Goal: Navigation & Orientation: Find specific page/section

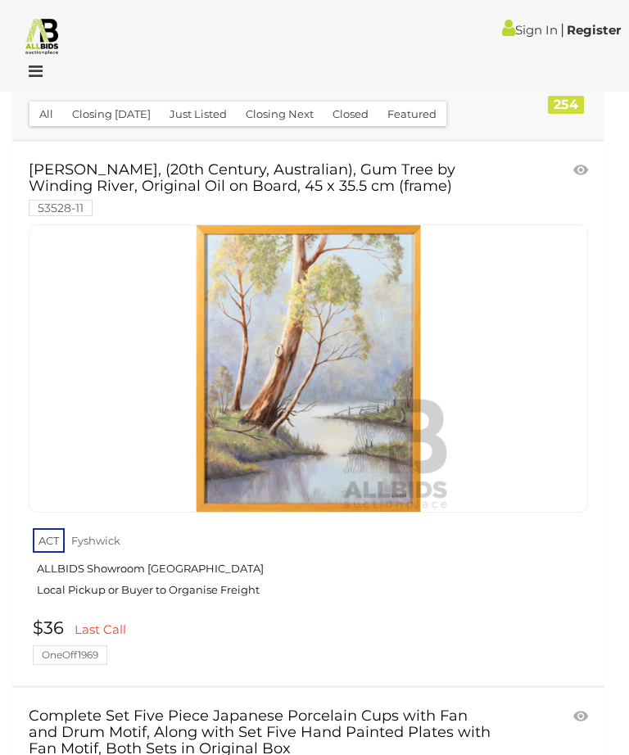
scroll to position [84, 0]
click at [47, 42] on img at bounding box center [42, 35] width 38 height 38
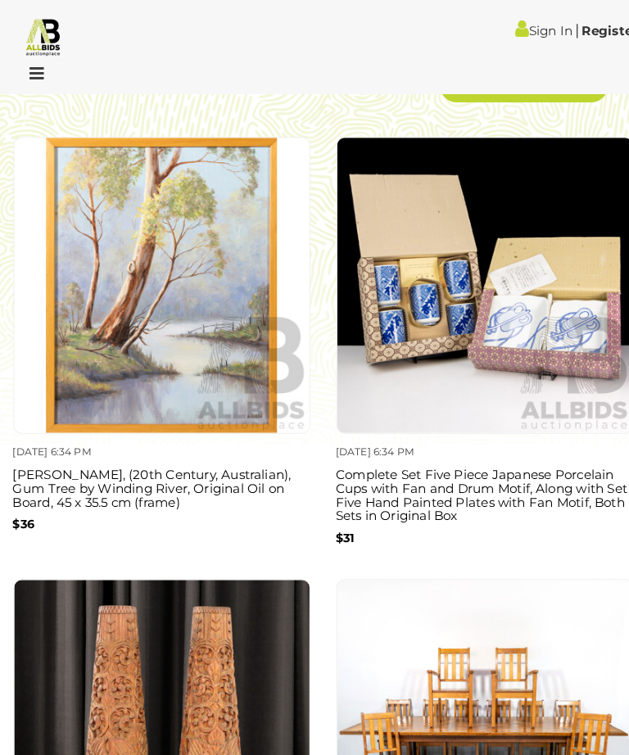
scroll to position [2324, 0]
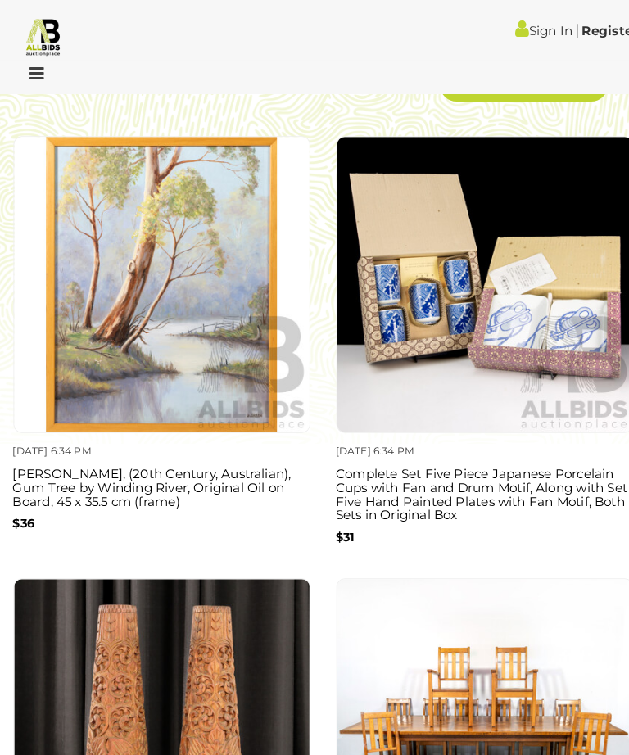
click at [501, 99] on link "View All Closing Next" at bounding box center [510, 82] width 164 height 33
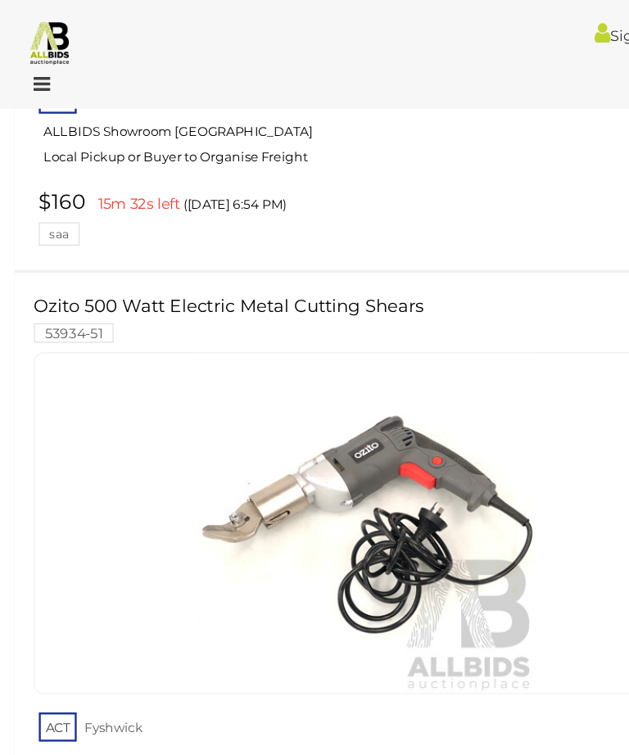
scroll to position [26829, 14]
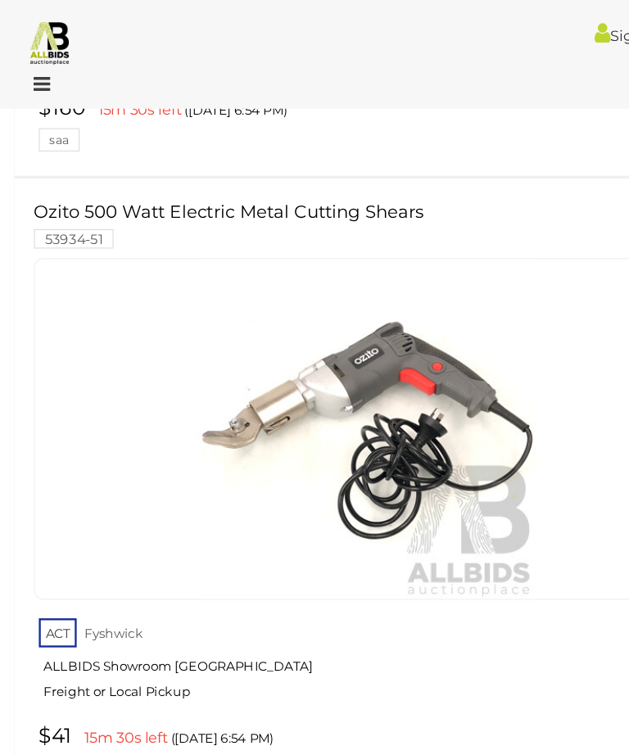
click at [252, 713] on span "2" at bounding box center [255, 720] width 7 height 15
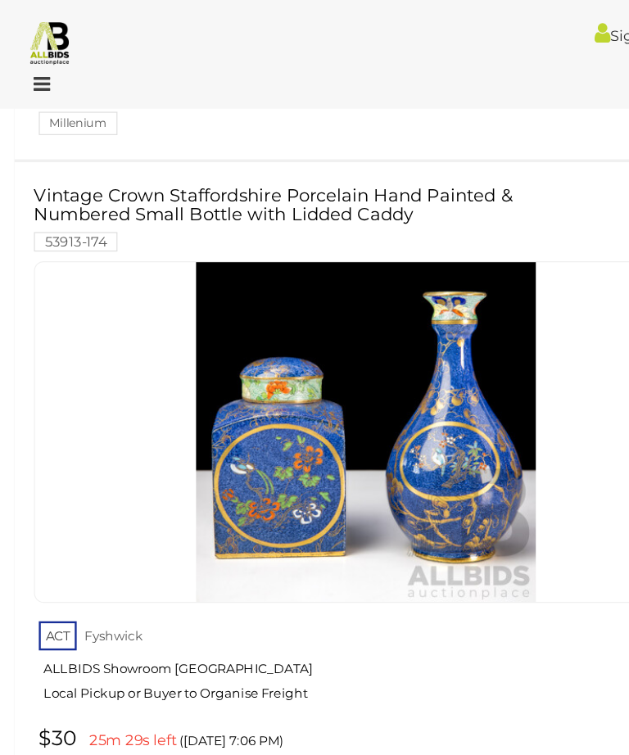
scroll to position [19717, 0]
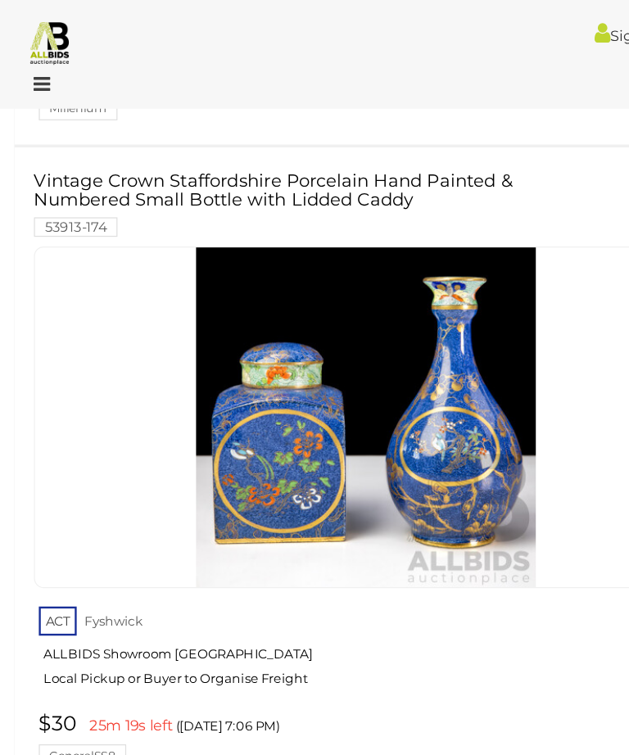
click at [410, 691] on link "Late Edwardian Shield Top Centre Table 54553-3" at bounding box center [264, 709] width 470 height 37
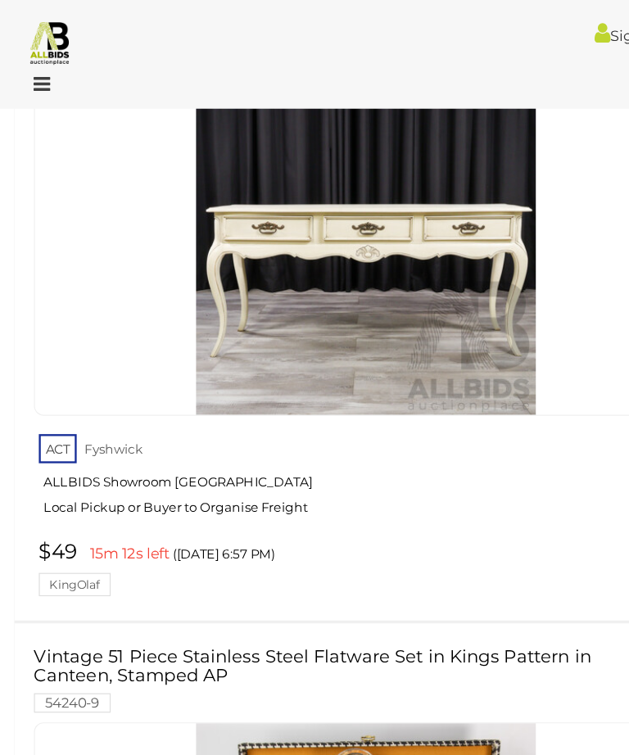
scroll to position [27232, 0]
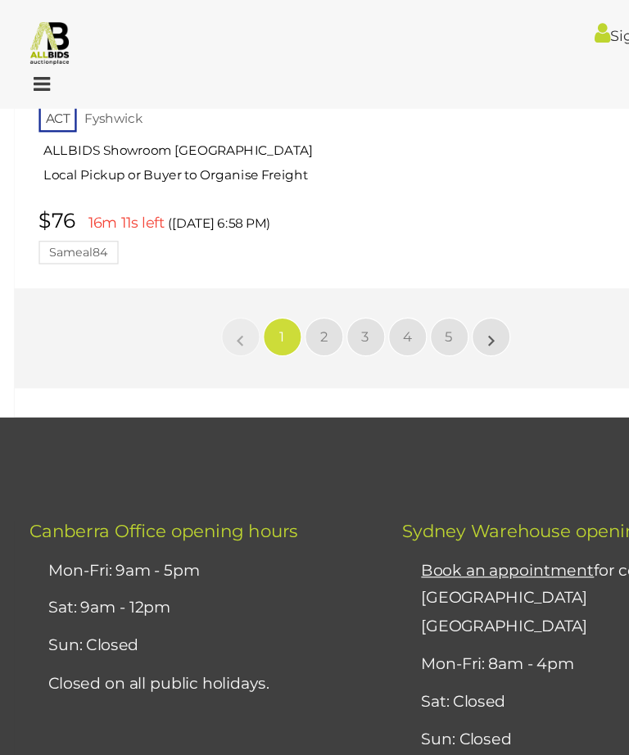
click at [271, 277] on span "2" at bounding box center [273, 284] width 7 height 15
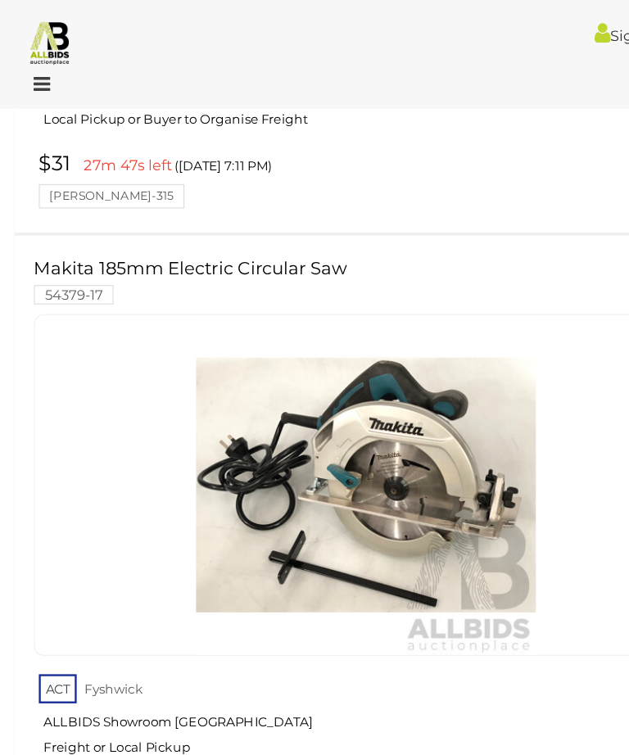
scroll to position [26771, 0]
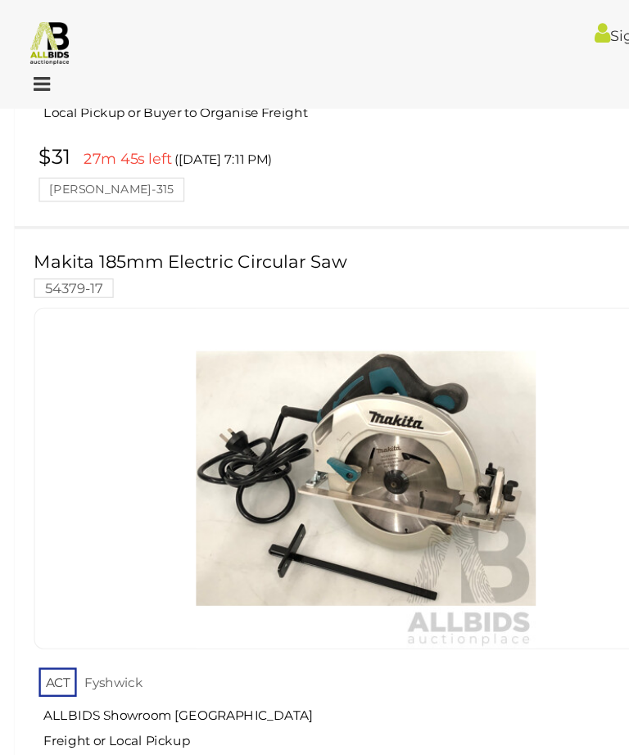
click at [312, 745] on link "3" at bounding box center [308, 761] width 33 height 33
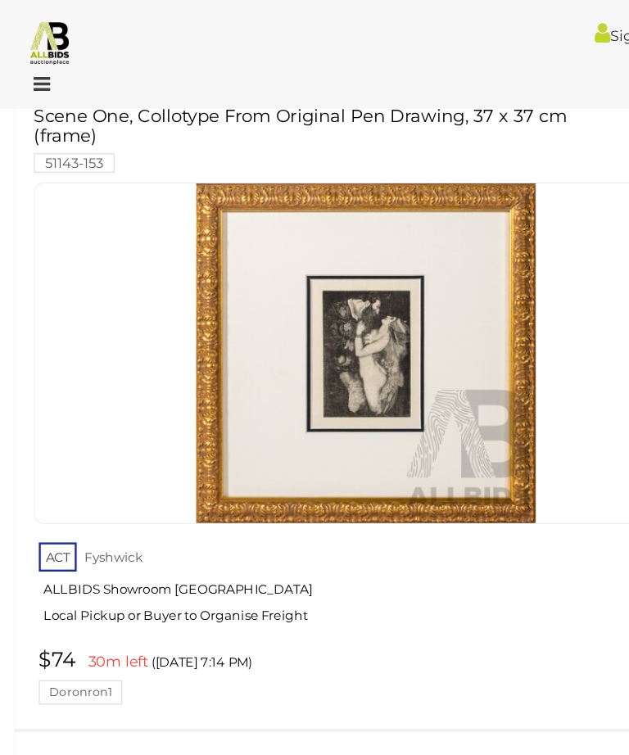
scroll to position [1795, 0]
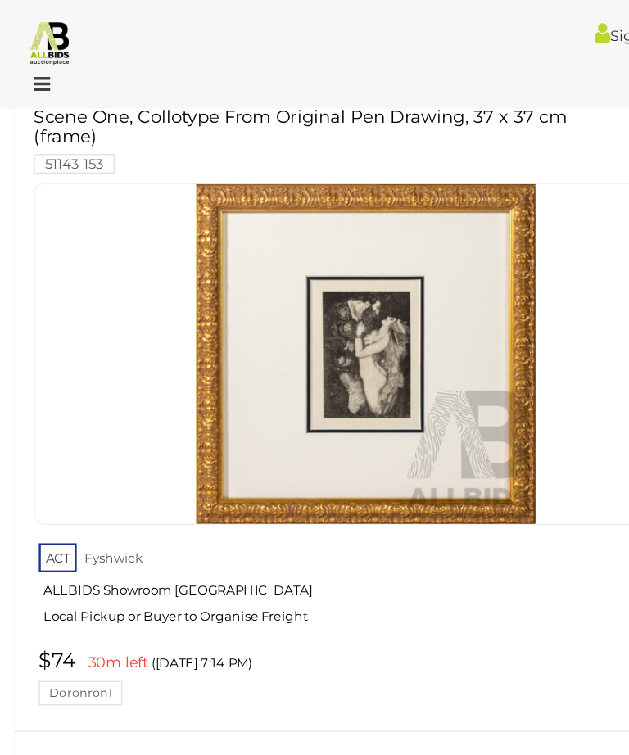
click at [490, 639] on link "Pair Lidded Treen Containers by Bungendore Woodworks Gallery 53913-175" at bounding box center [264, 665] width 470 height 53
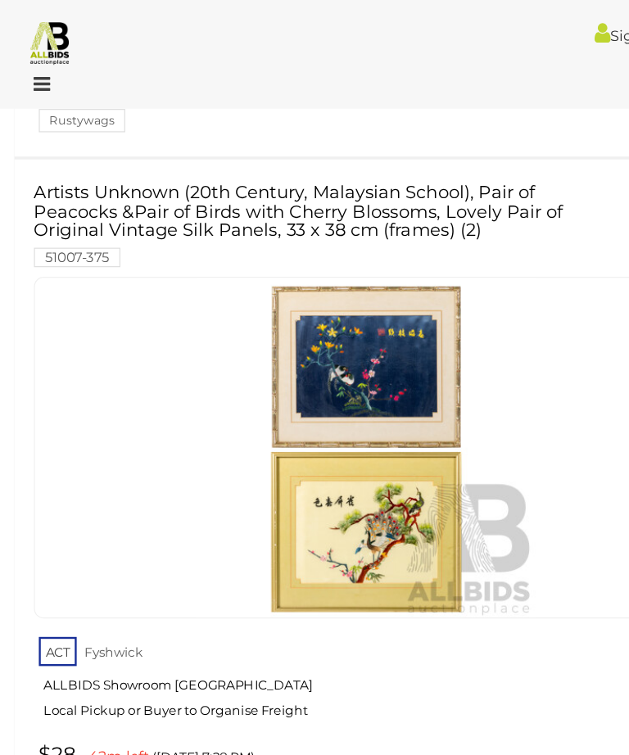
scroll to position [26685, 0]
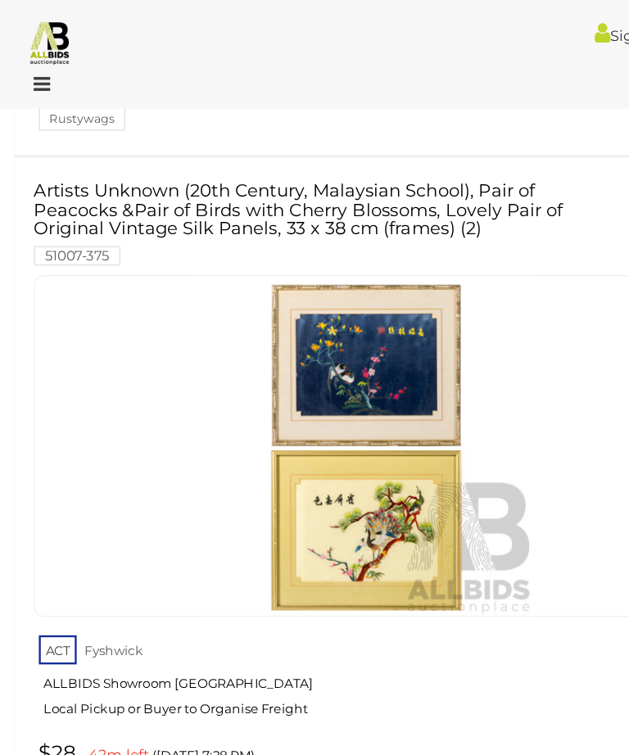
click at [355, 718] on link "4" at bounding box center [344, 734] width 33 height 33
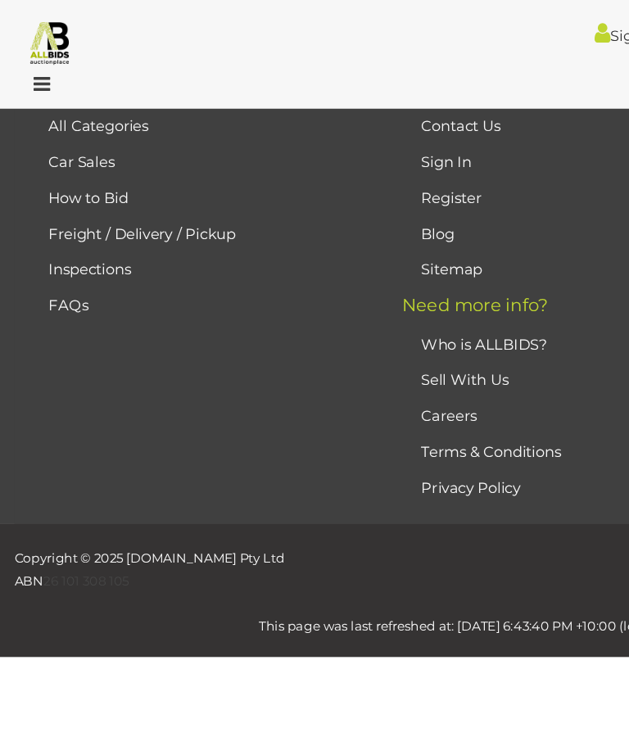
scroll to position [59, 0]
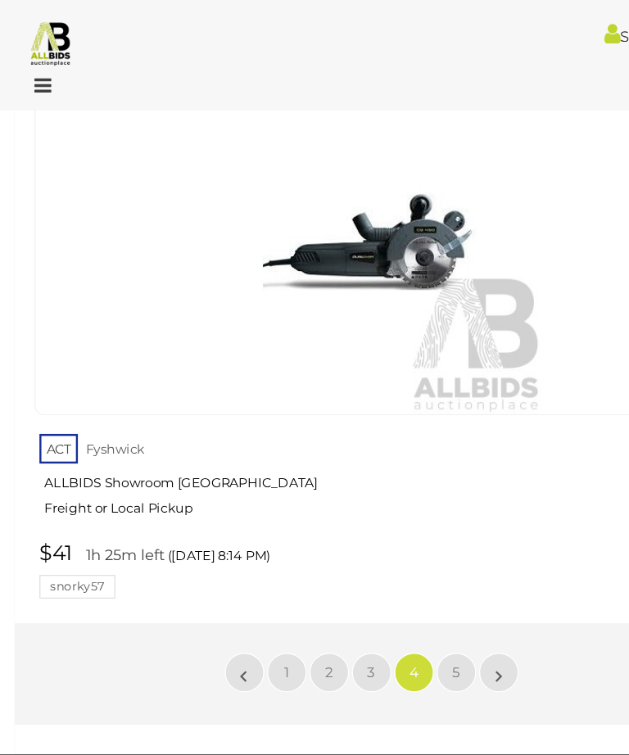
scroll to position [26720, 18]
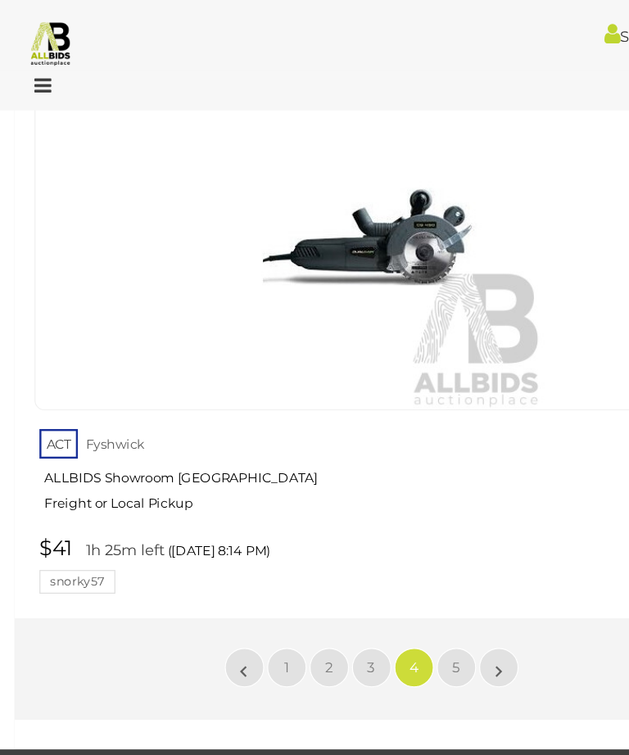
click at [365, 538] on link "5" at bounding box center [379, 554] width 33 height 33
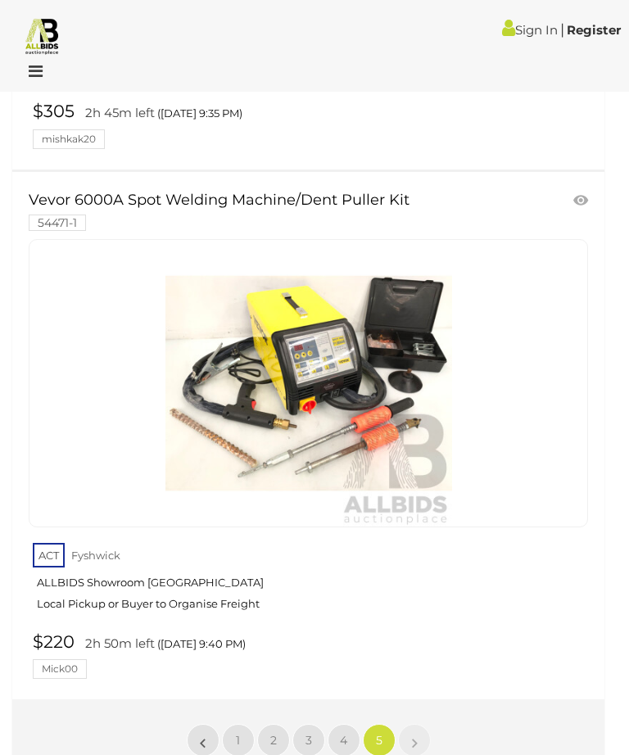
scroll to position [13346, 0]
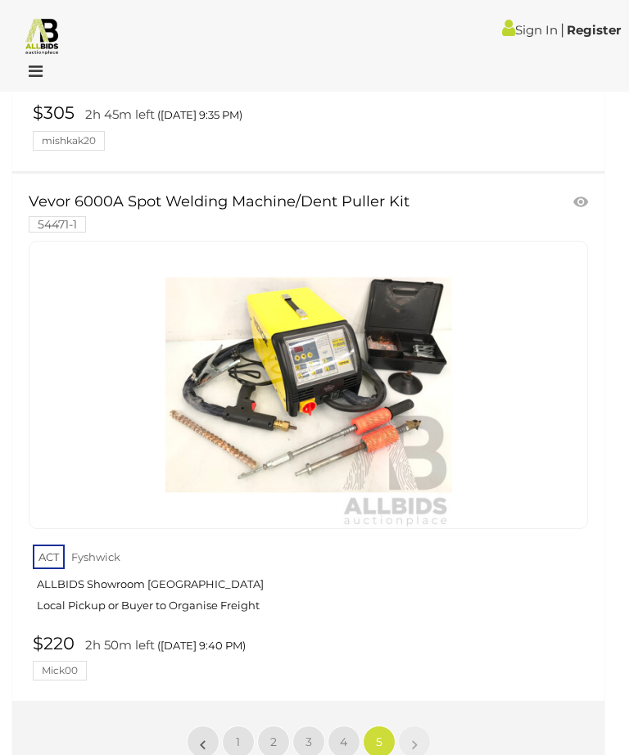
click at [47, 39] on img at bounding box center [42, 35] width 38 height 38
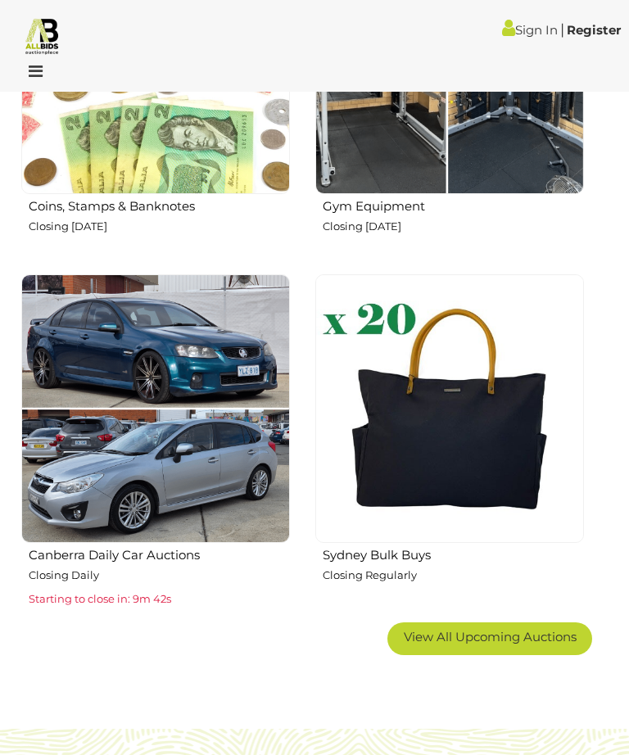
scroll to position [1596, 0]
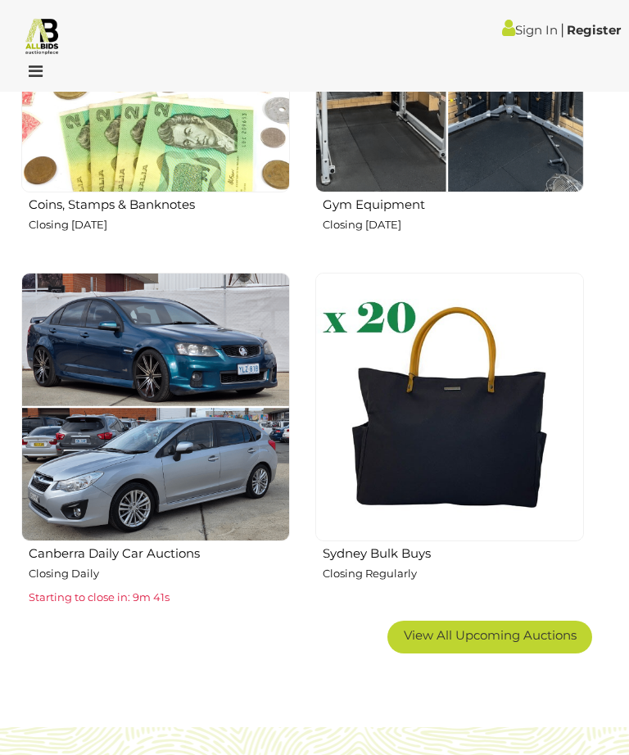
click at [323, 234] on p "Closing [DATE]" at bounding box center [453, 224] width 261 height 19
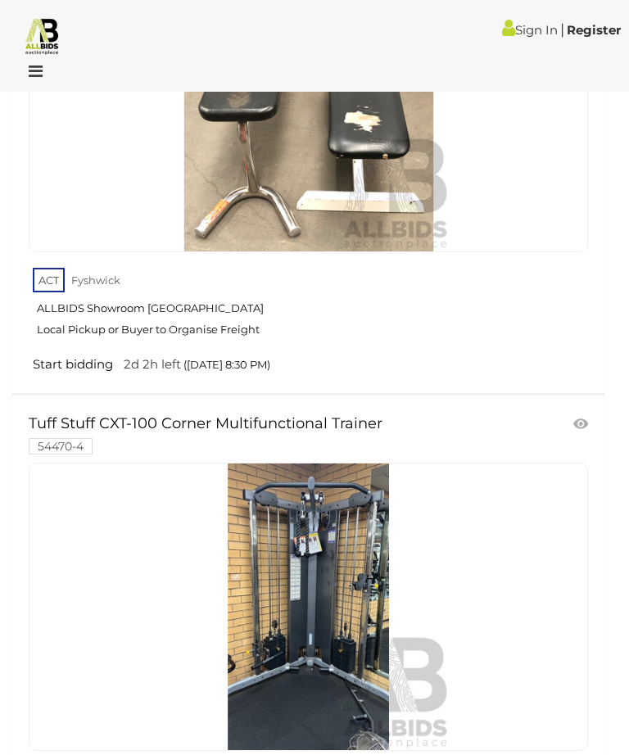
scroll to position [3178, 0]
click at [49, 36] on img at bounding box center [42, 35] width 38 height 38
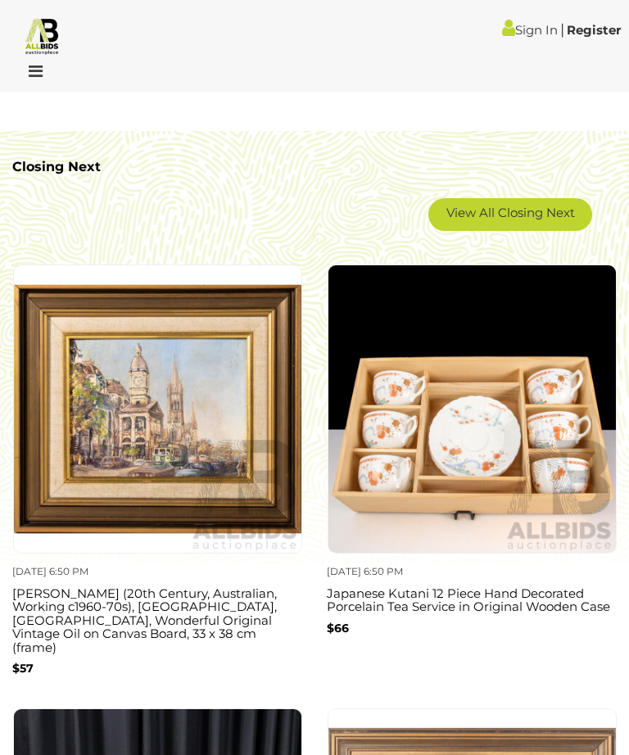
scroll to position [2206, 0]
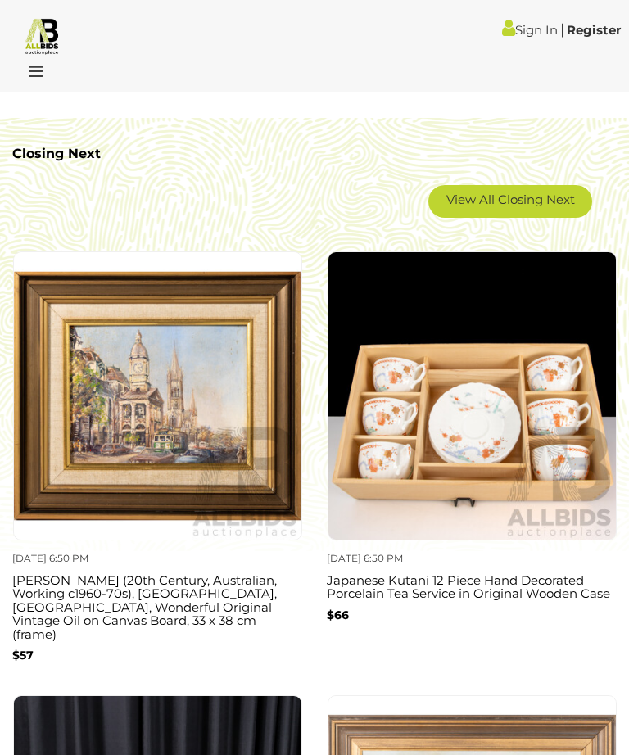
click at [467, 34] on span "View All Upcoming Auctions" at bounding box center [490, 26] width 173 height 16
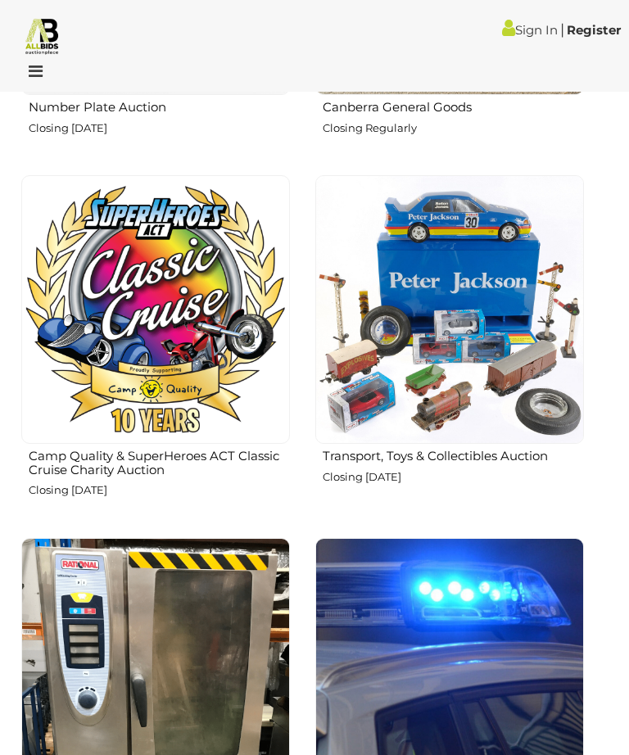
scroll to position [2737, 0]
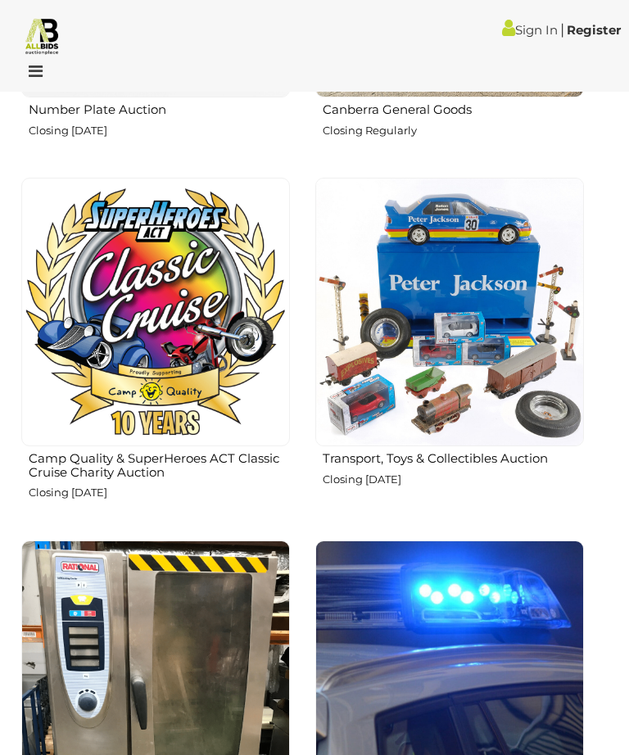
click at [290, 416] on img at bounding box center [155, 312] width 269 height 269
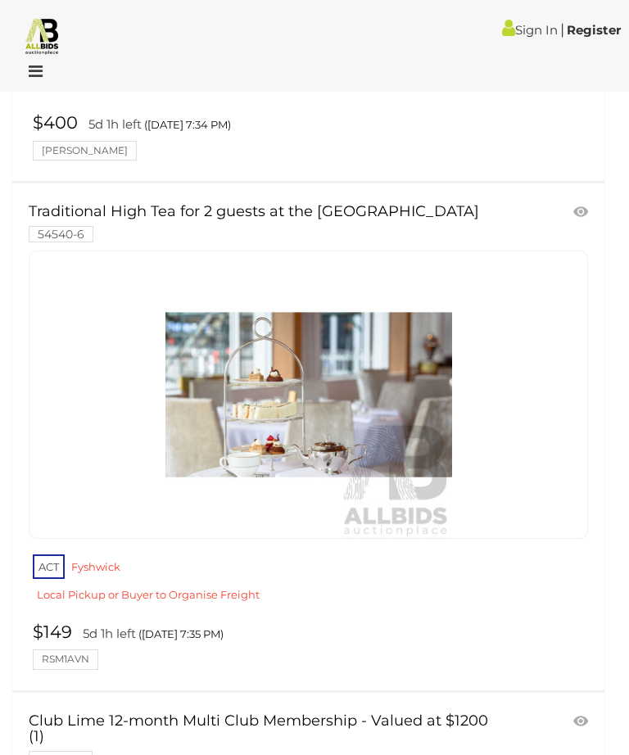
scroll to position [3057, 0]
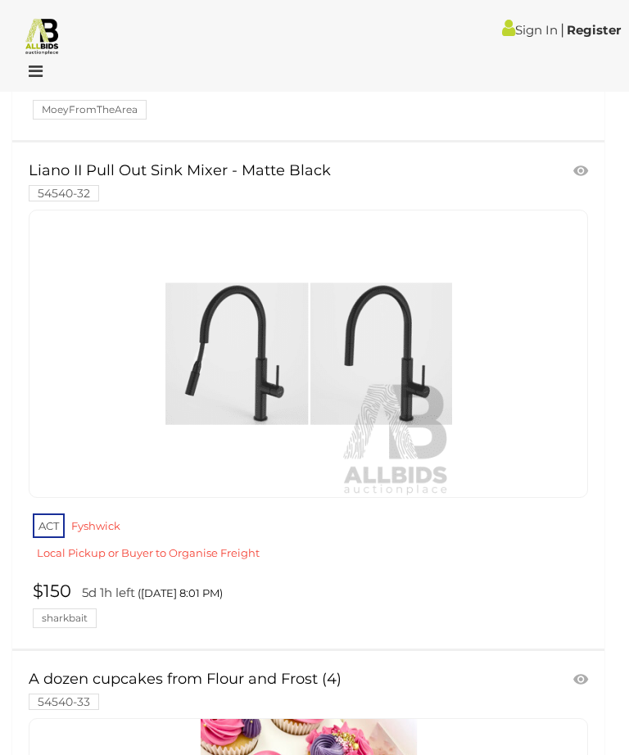
scroll to position [15439, 0]
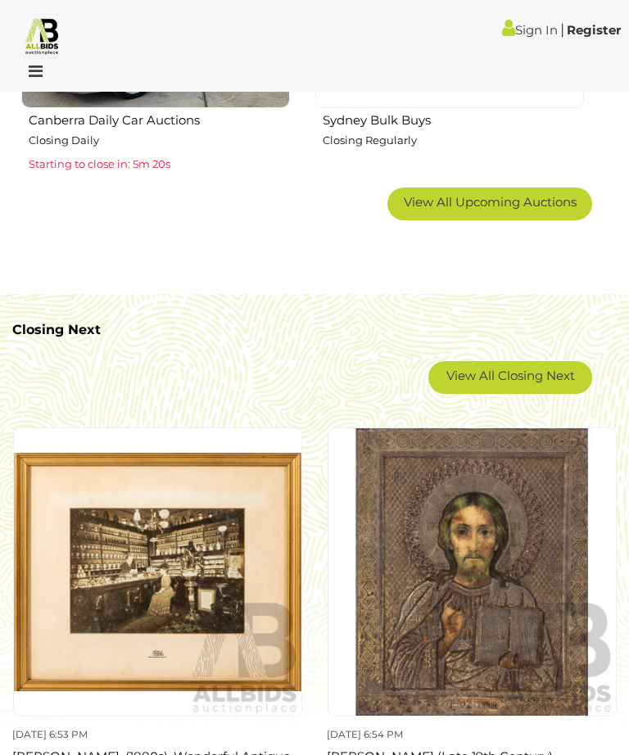
scroll to position [2027, 0]
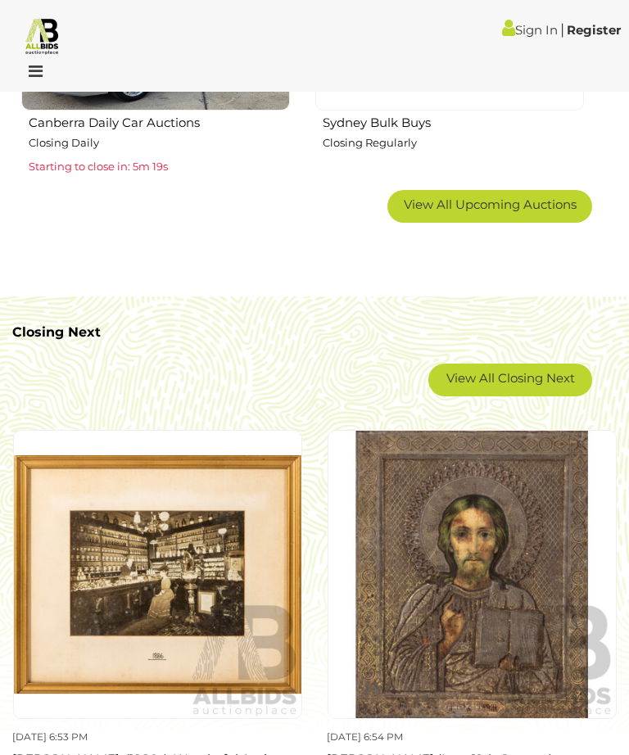
click at [465, 212] on span "View All Upcoming Auctions" at bounding box center [490, 205] width 173 height 16
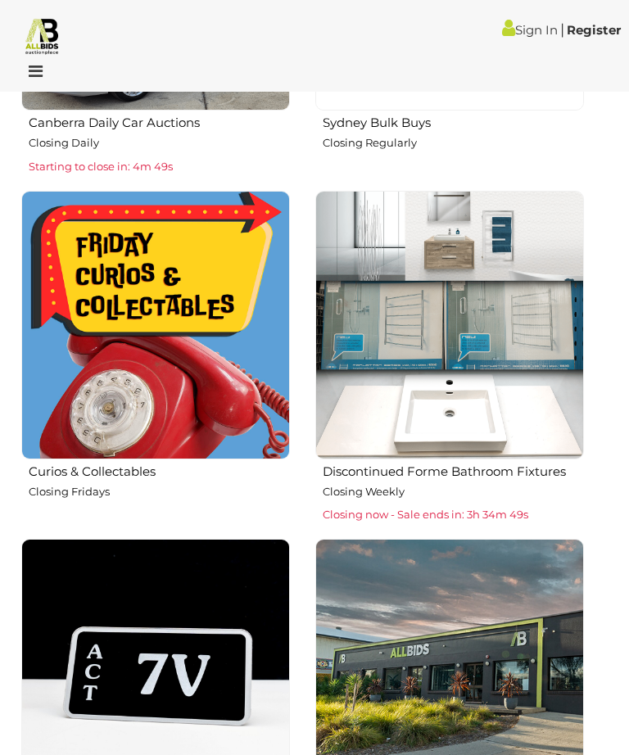
click at [290, 473] on h2 "Curios & Collectables" at bounding box center [159, 470] width 261 height 18
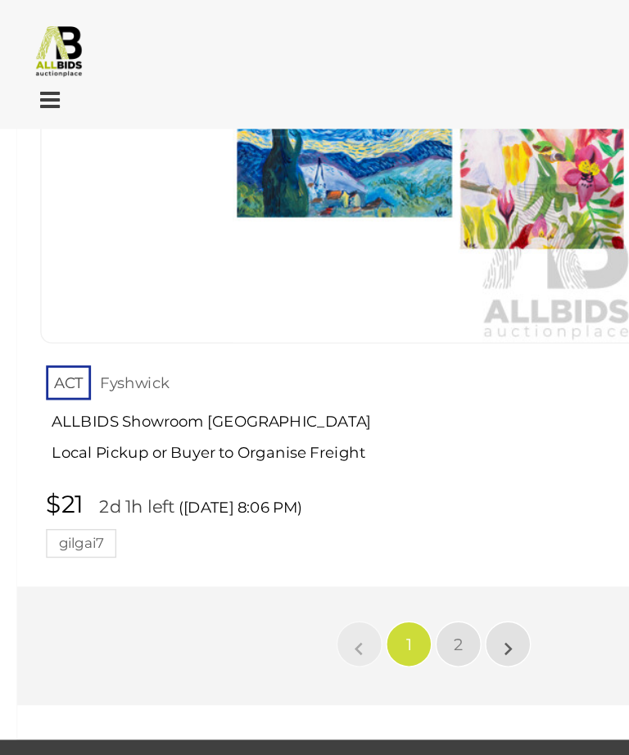
scroll to position [26932, 97]
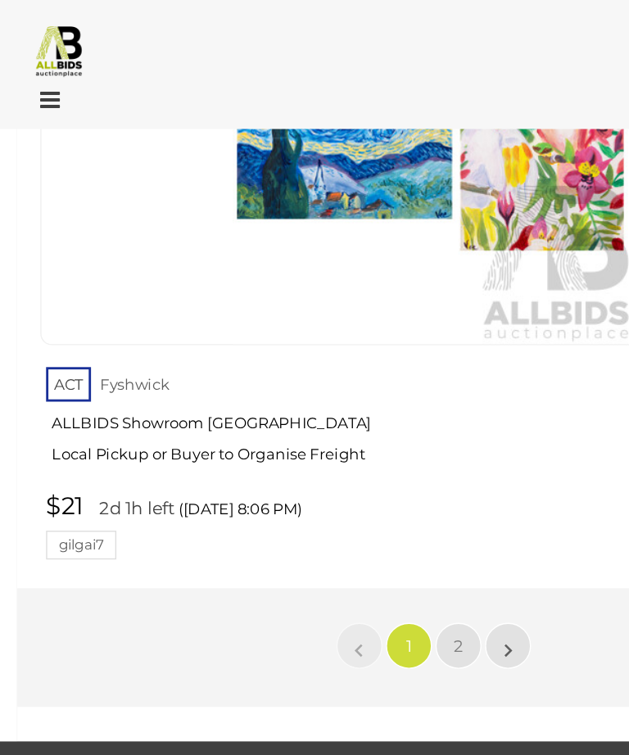
click at [323, 452] on span "2" at bounding box center [326, 459] width 7 height 15
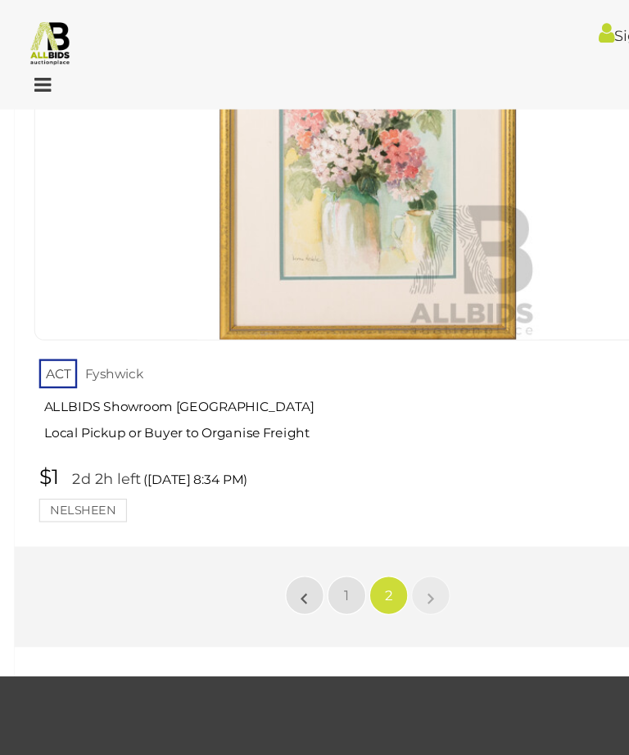
scroll to position [7371, 0]
